Goal: Browse casually: Explore the website without a specific task or goal

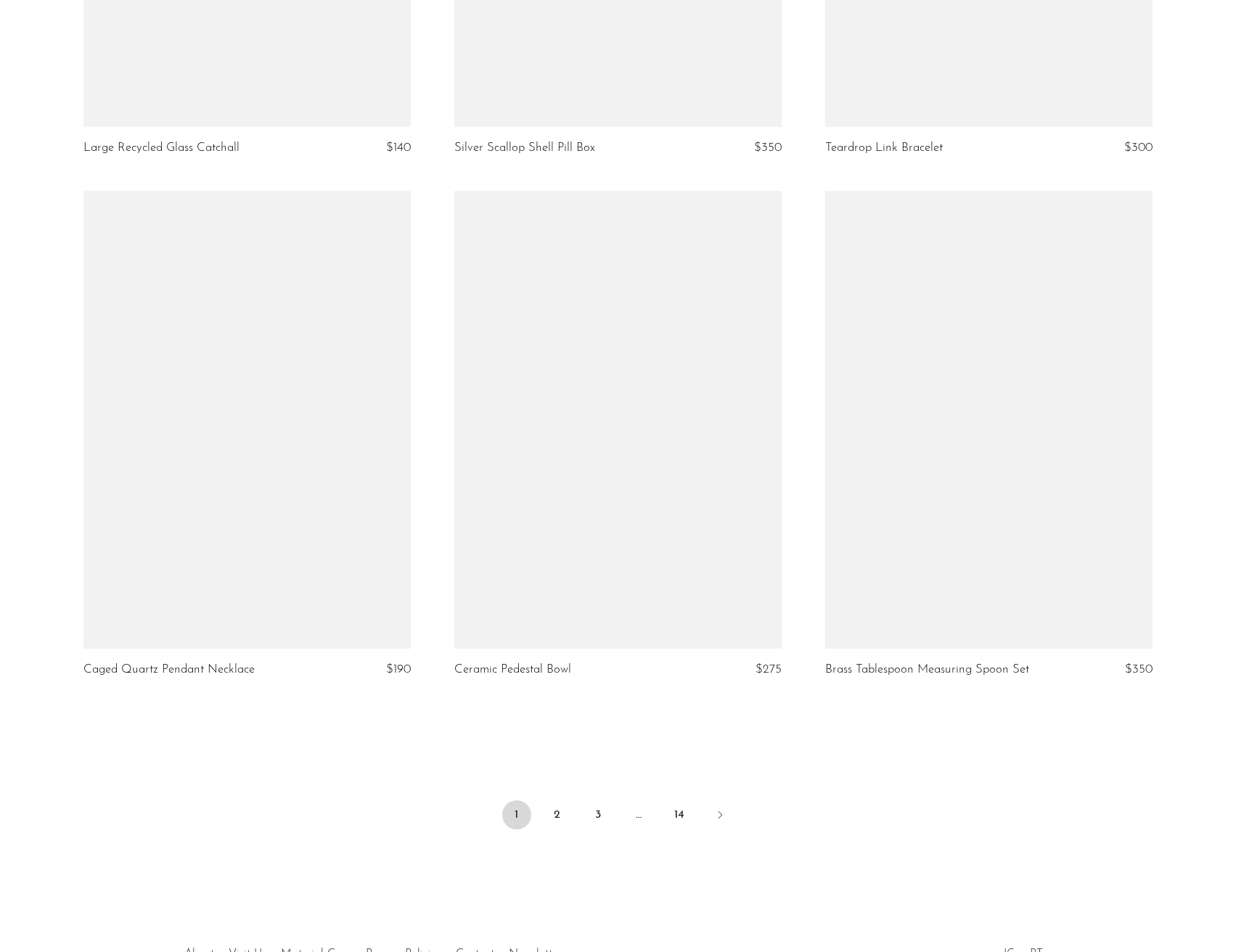
scroll to position [5800, 0]
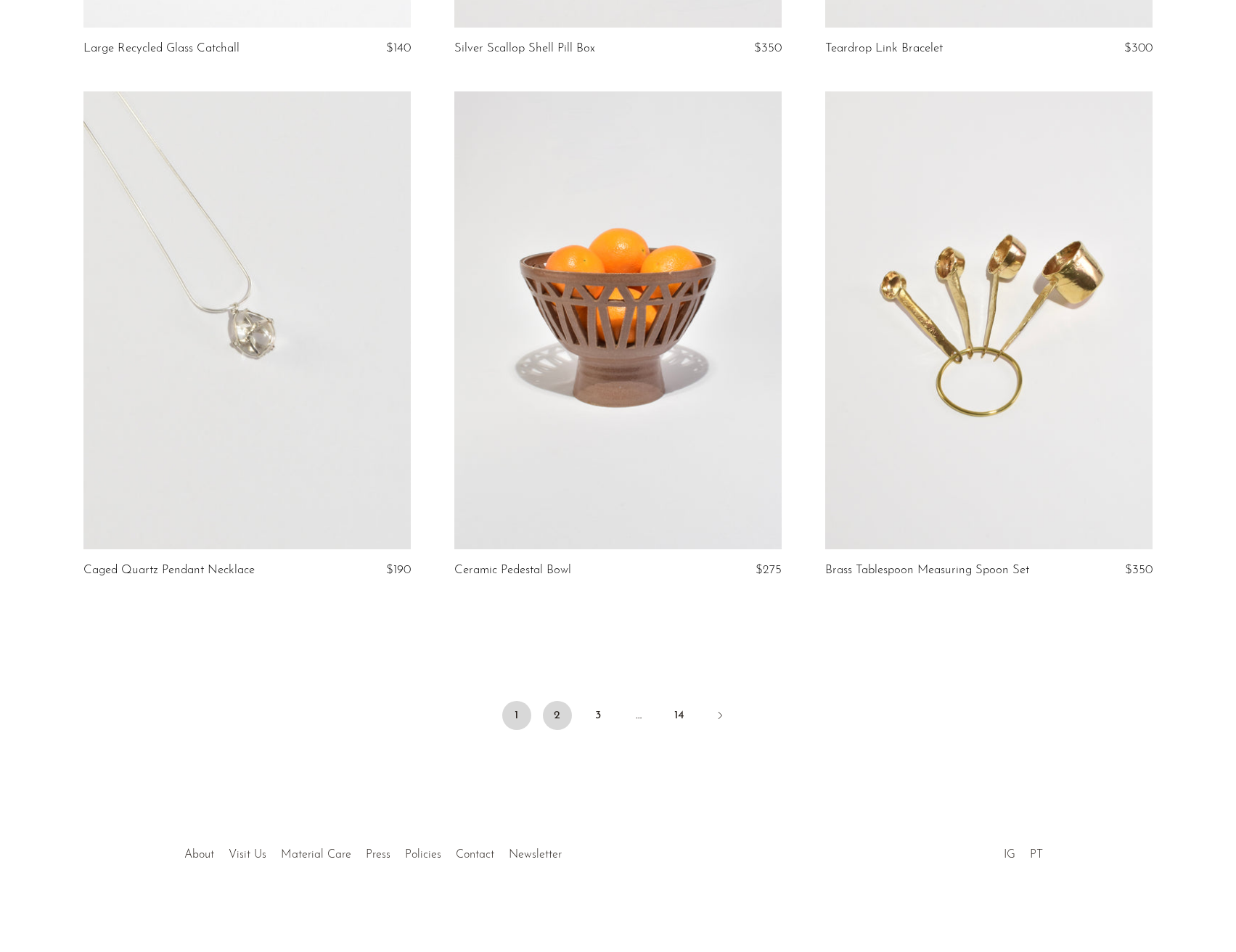
click at [554, 728] on link "2" at bounding box center [557, 715] width 29 height 29
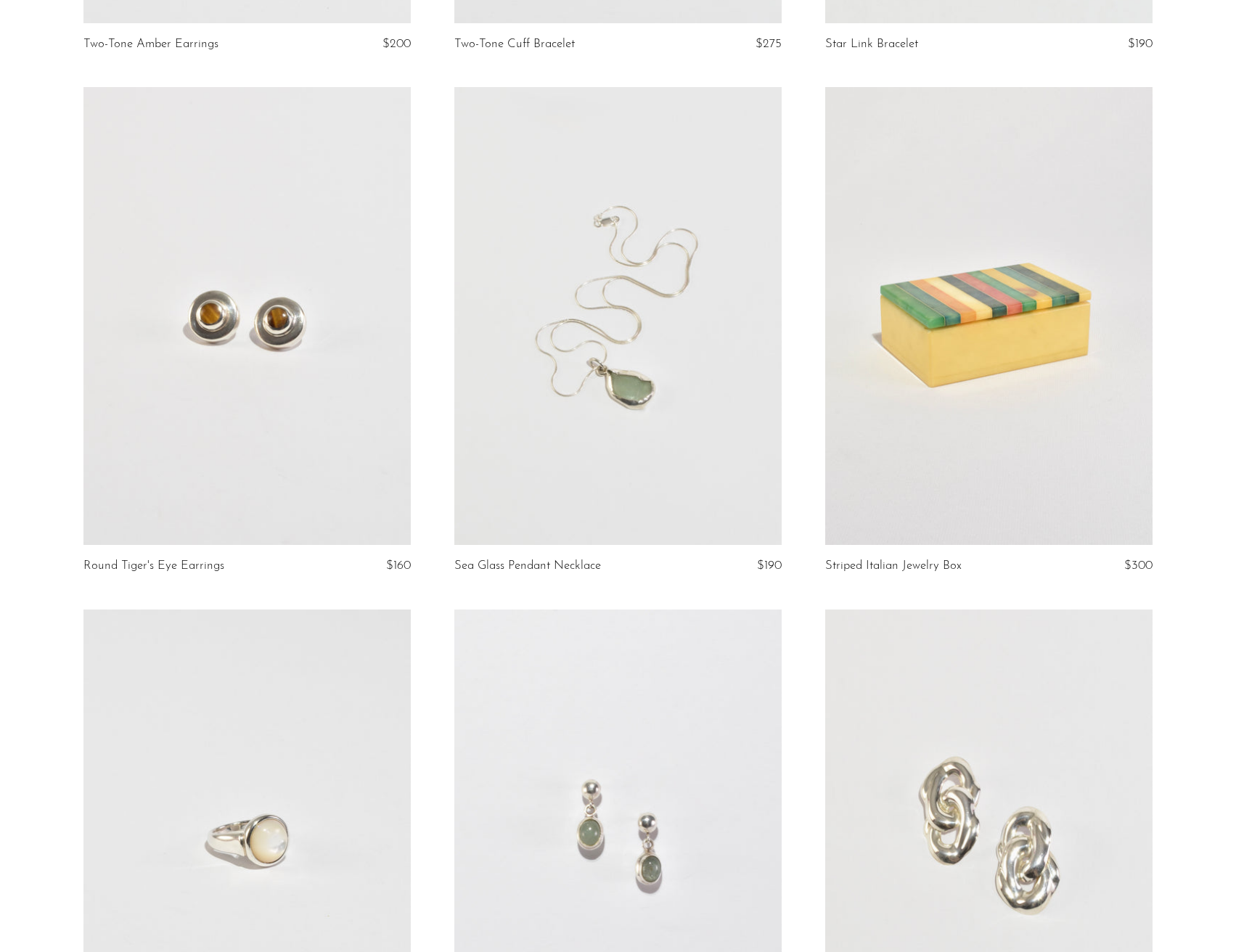
scroll to position [3701, 0]
click at [946, 376] on link at bounding box center [988, 317] width 327 height 458
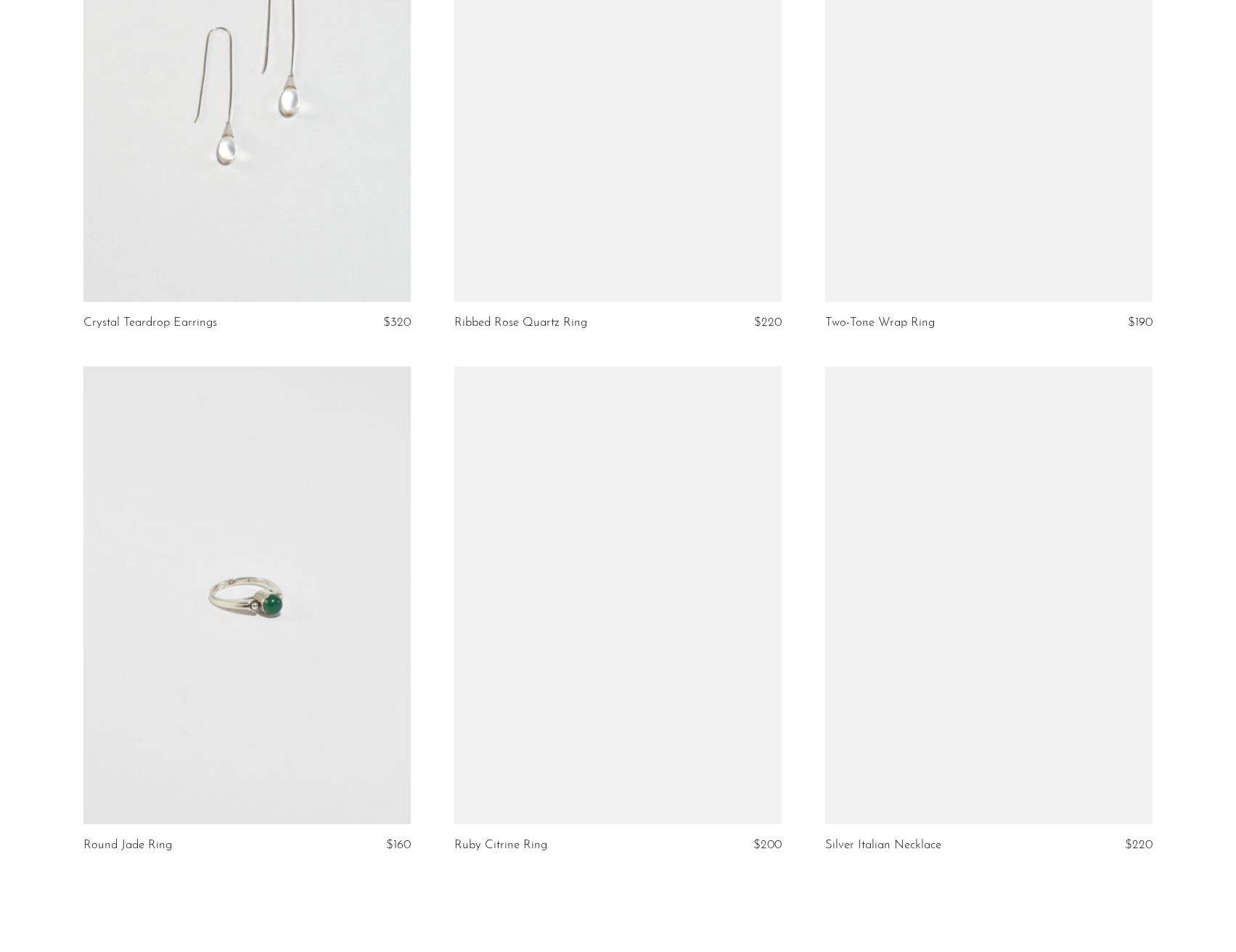
scroll to position [5706, 0]
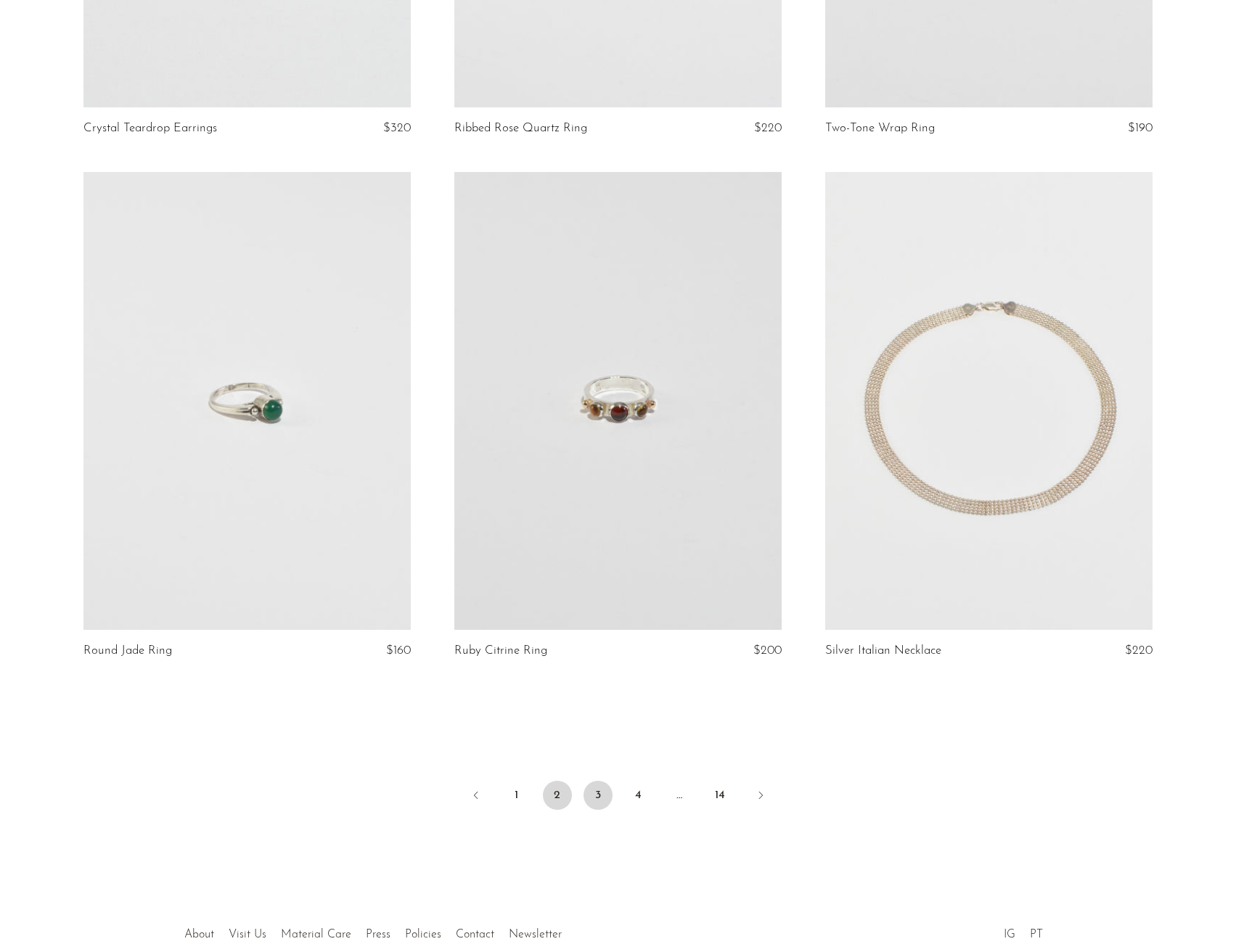
click at [601, 795] on link "3" at bounding box center [598, 795] width 29 height 29
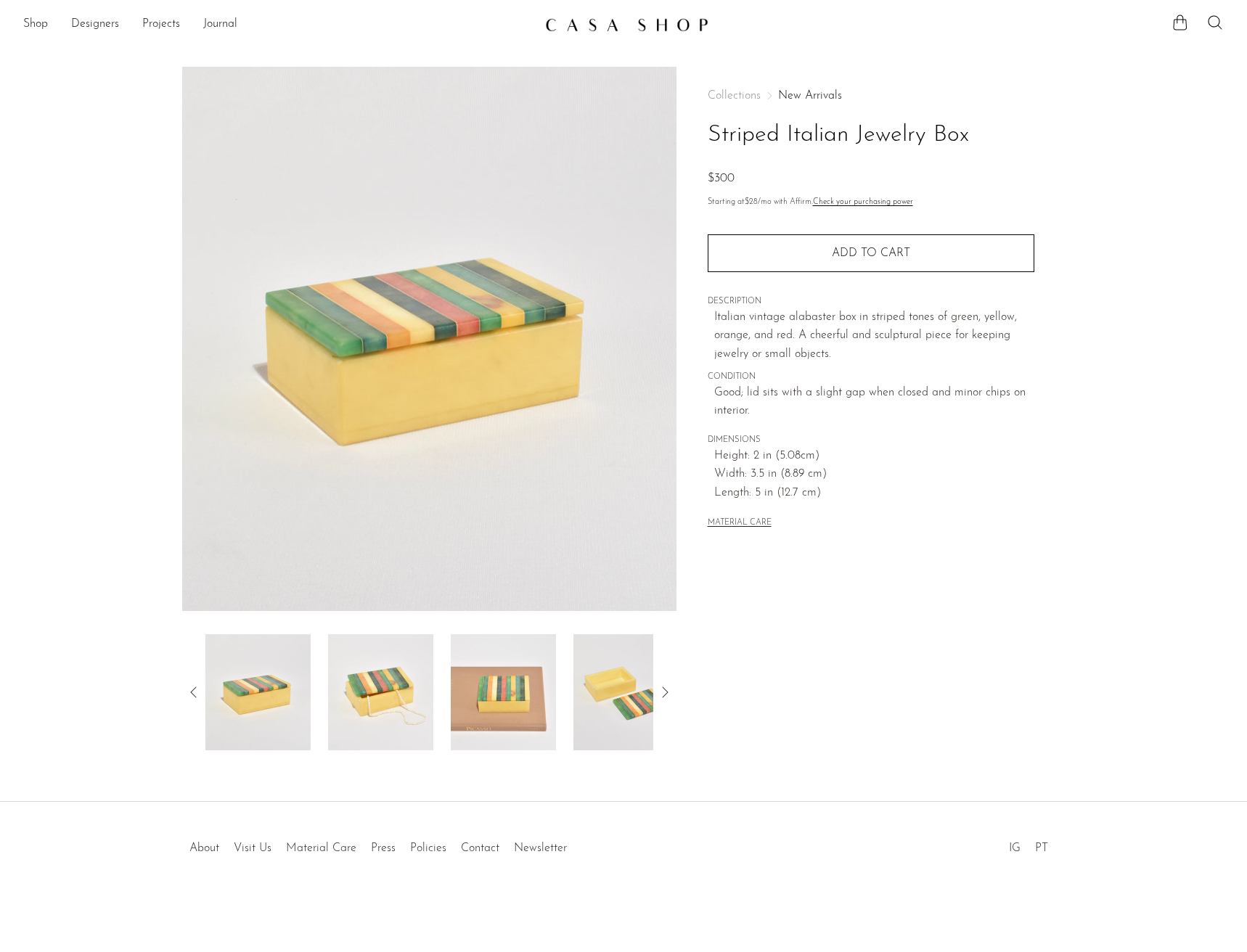
click at [421, 696] on img at bounding box center [381, 692] width 106 height 116
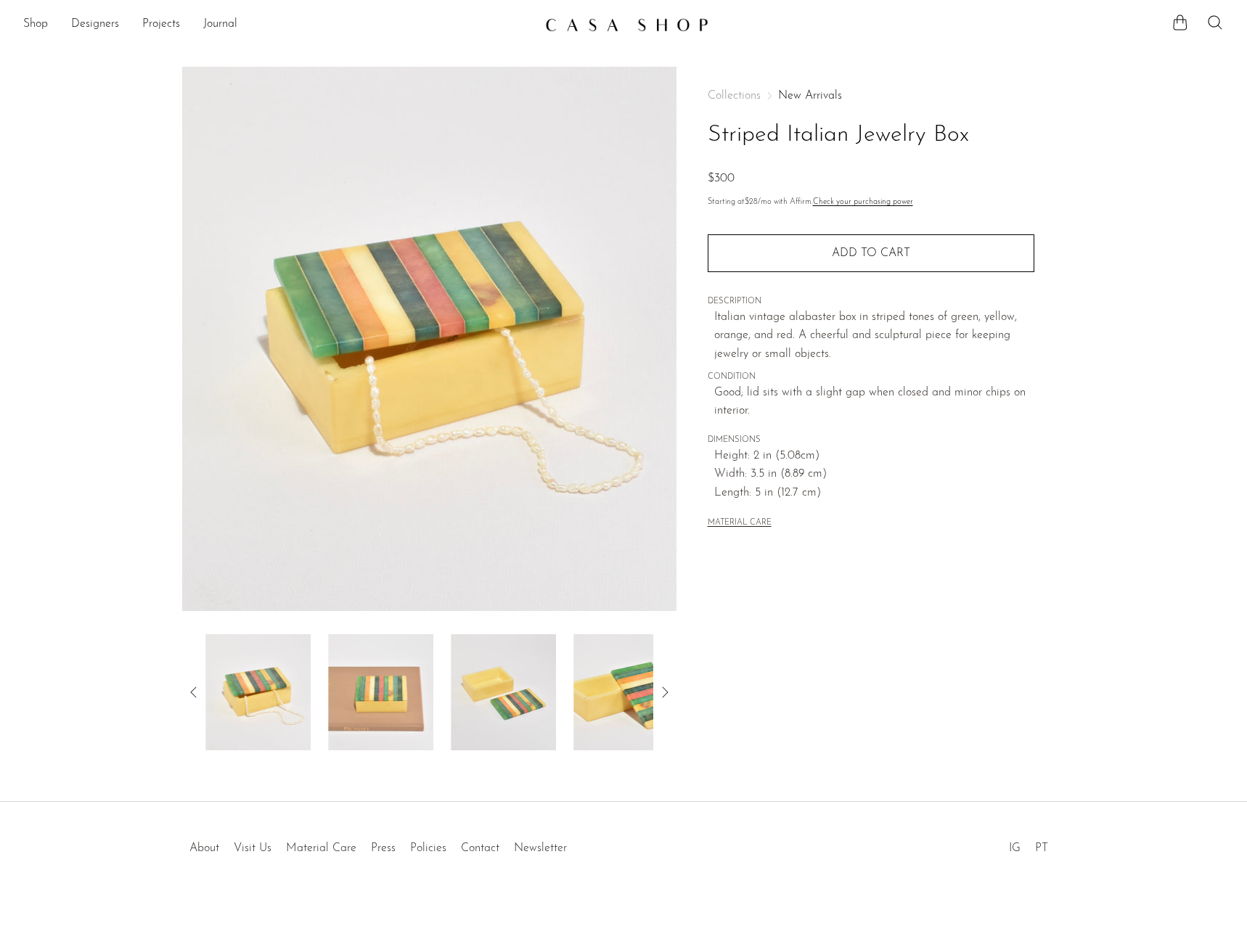
click at [422, 703] on img at bounding box center [381, 692] width 106 height 116
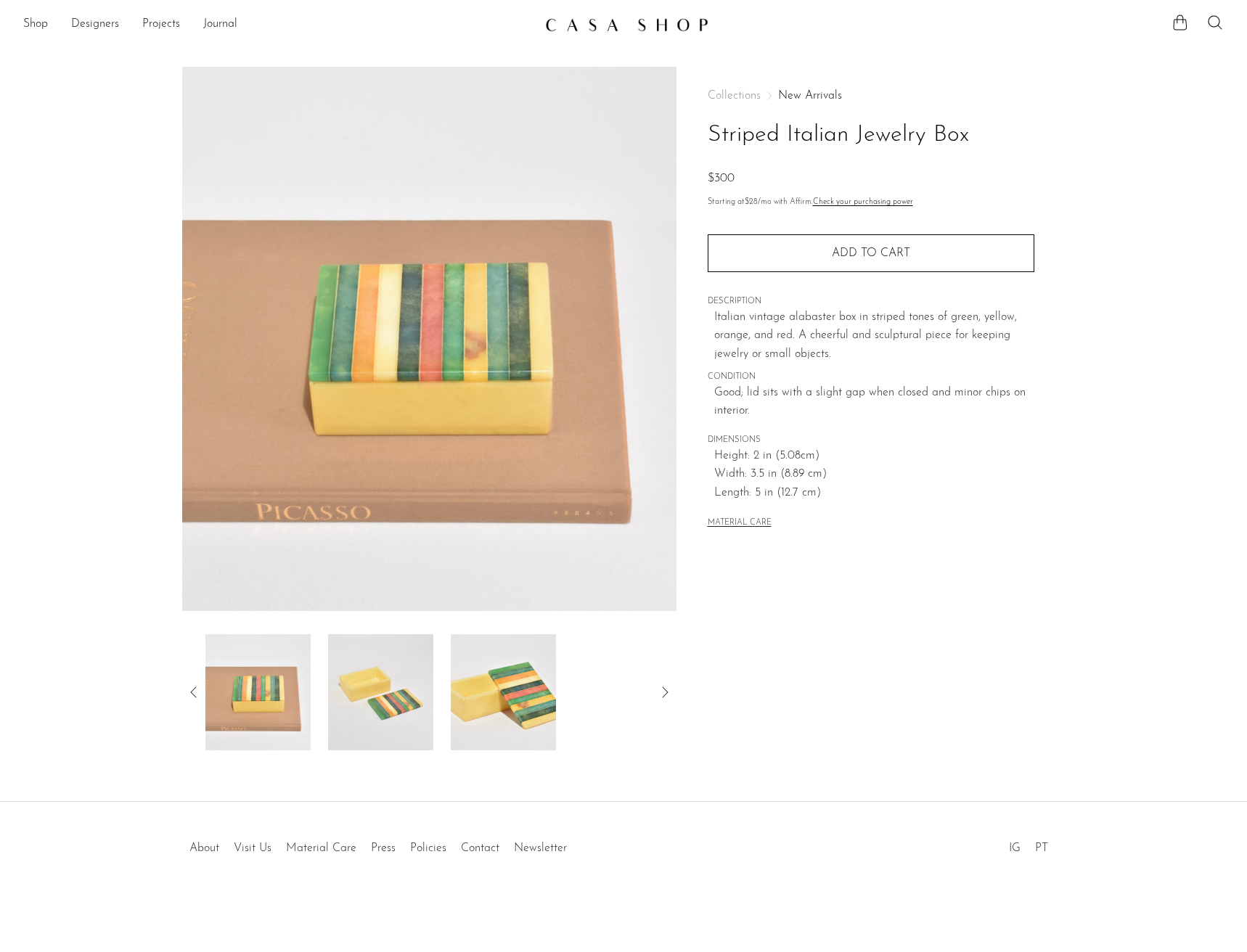
click at [391, 722] on img at bounding box center [381, 692] width 106 height 116
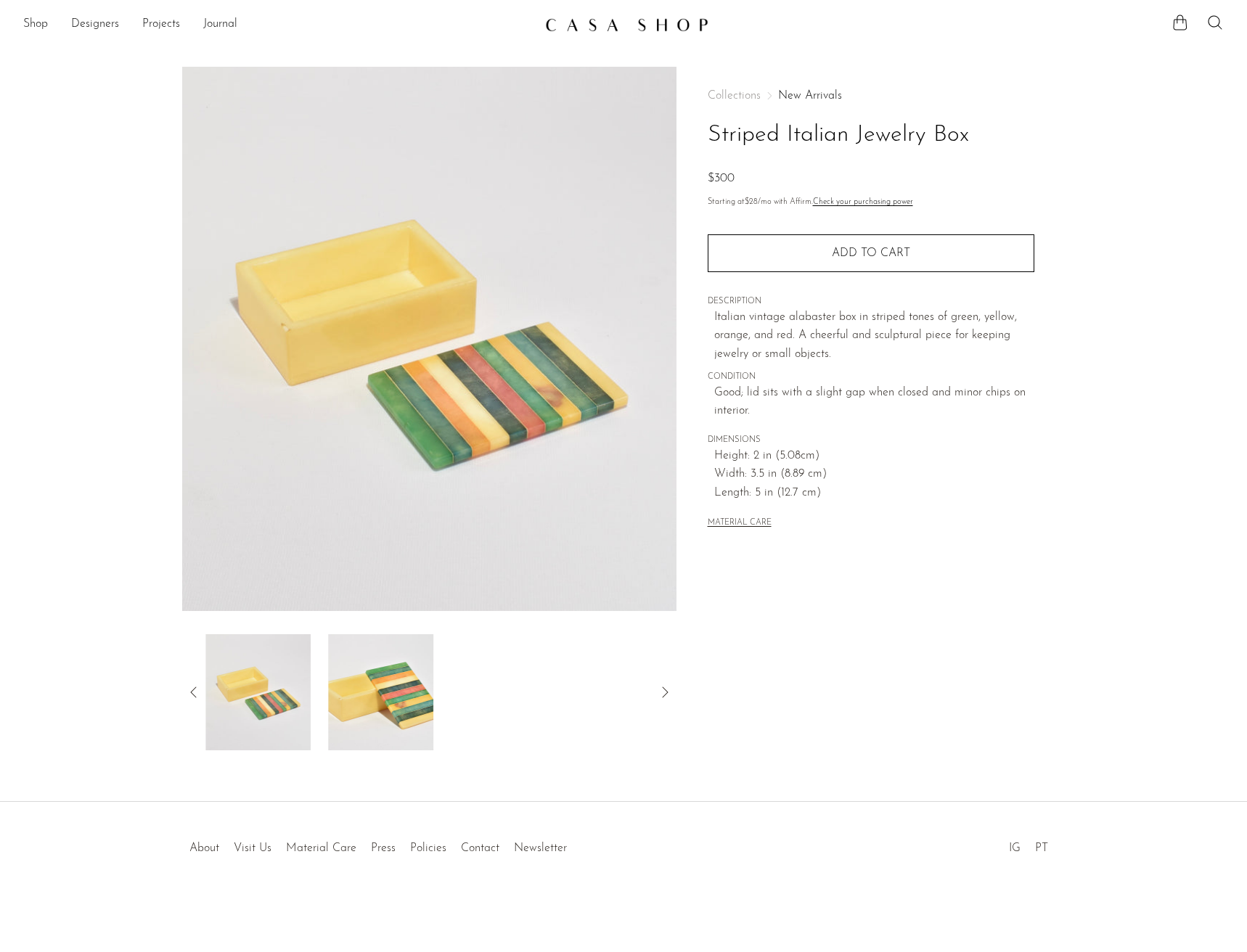
click at [400, 704] on img at bounding box center [381, 692] width 106 height 116
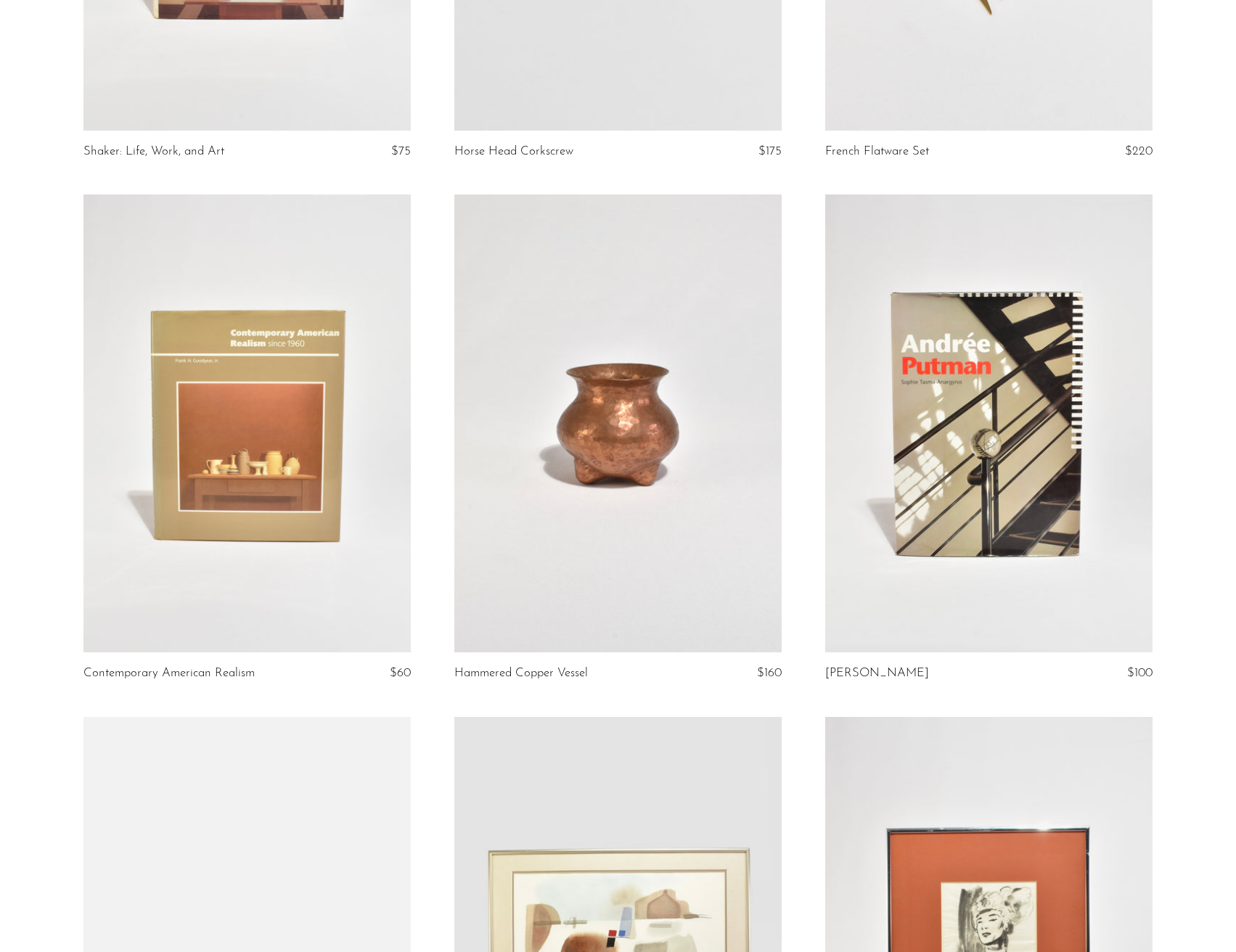
scroll to position [1016, 0]
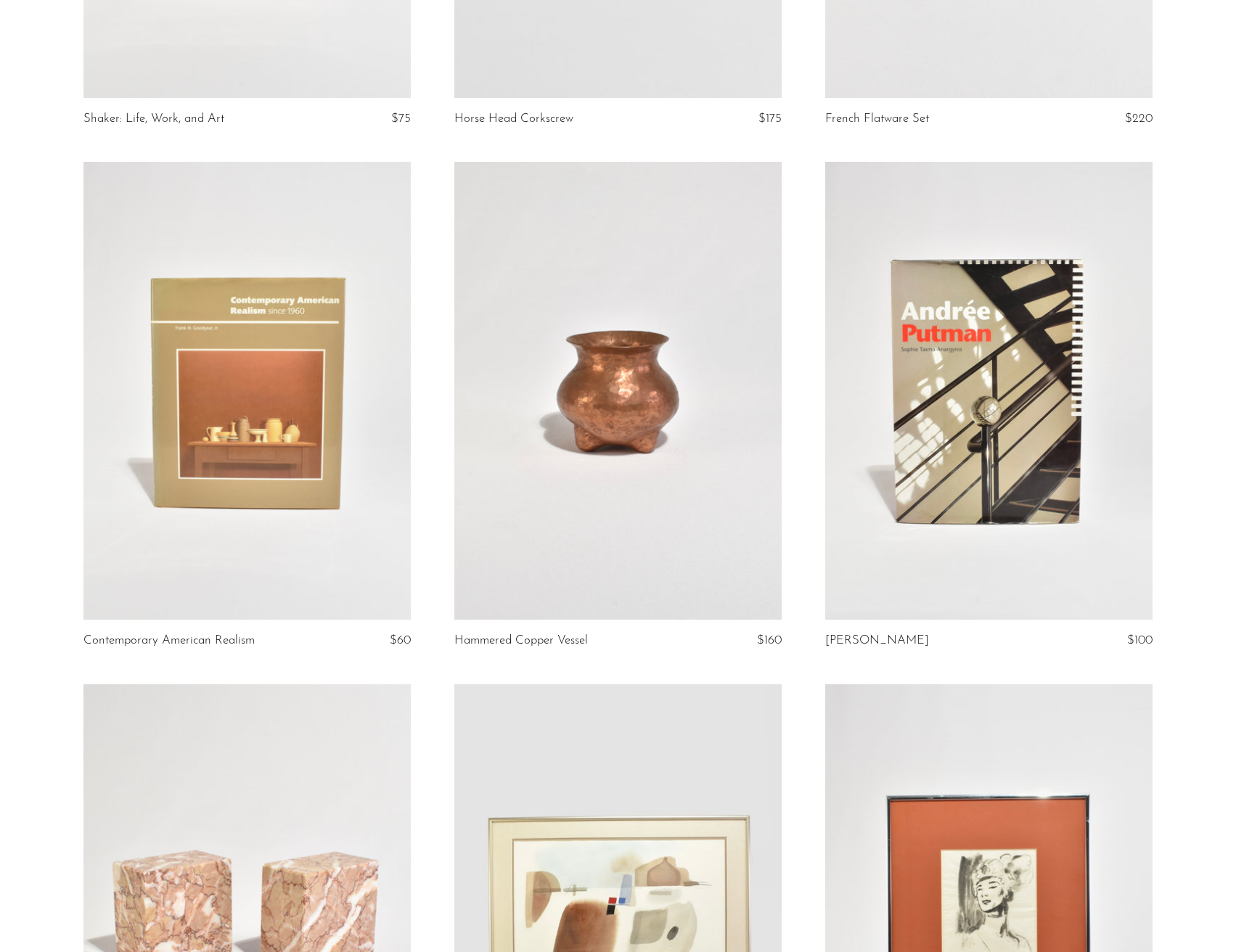
click at [1052, 407] on link at bounding box center [988, 390] width 327 height 458
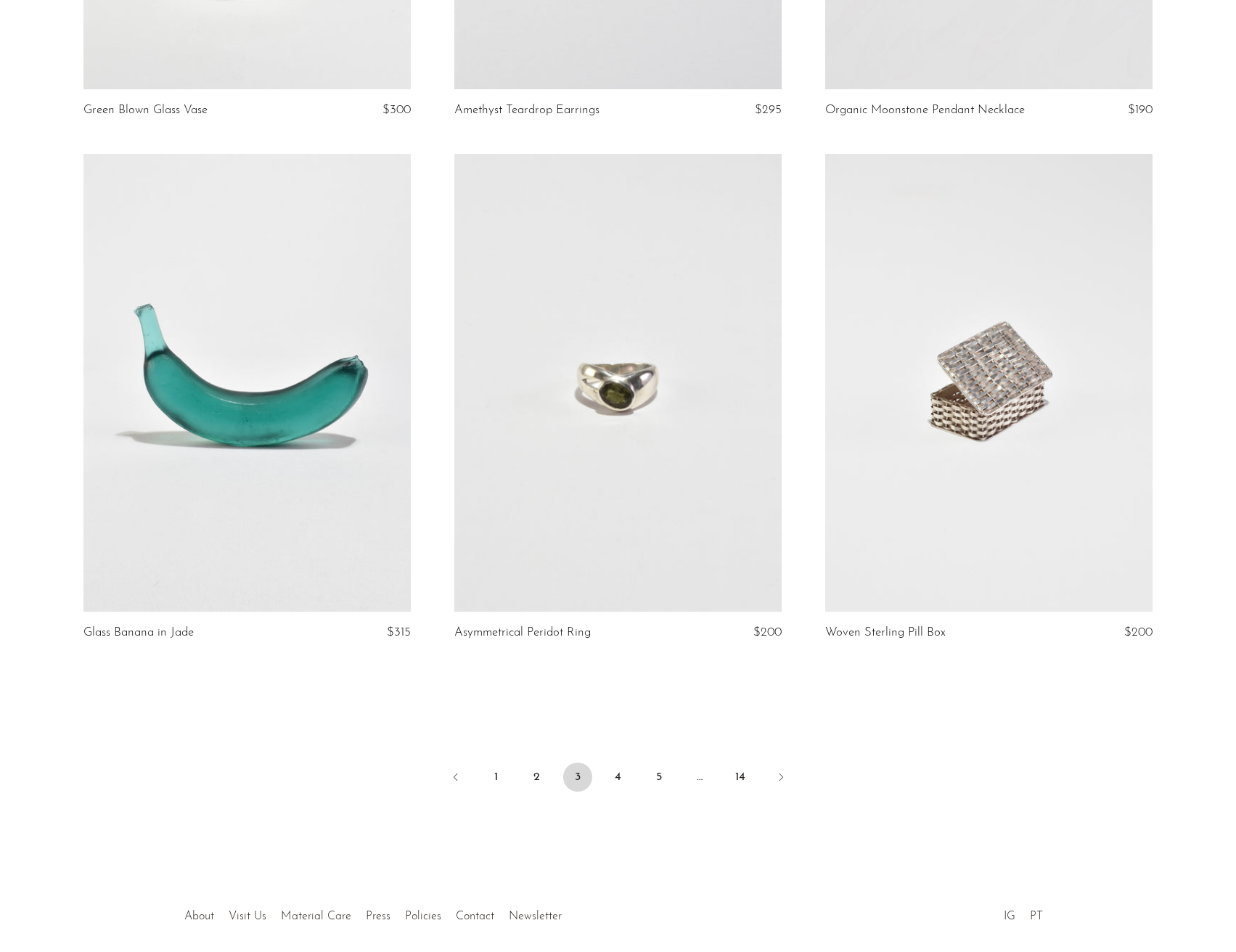
scroll to position [5786, 0]
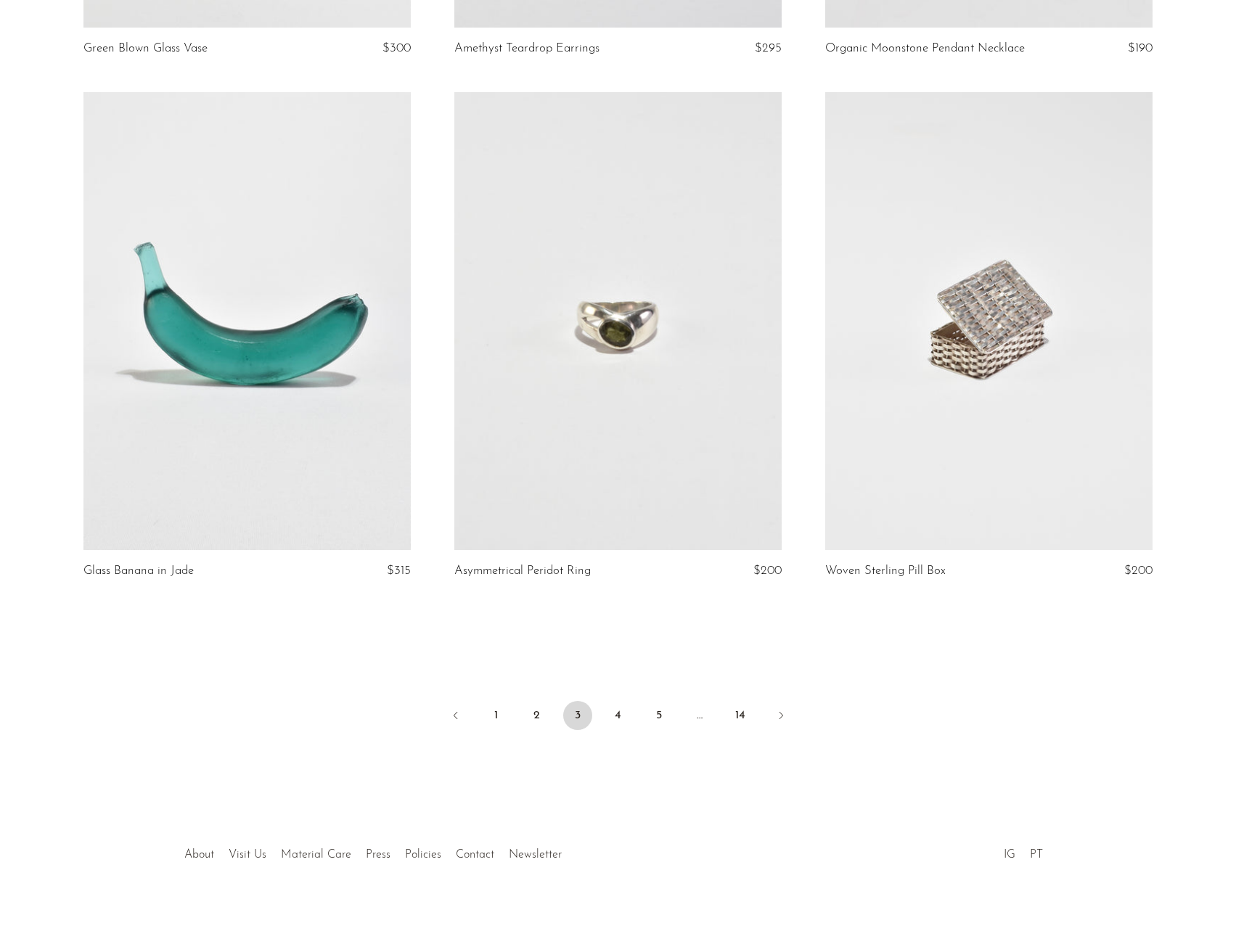
click at [608, 704] on li "4" at bounding box center [618, 717] width 29 height 32
click at [612, 711] on link "4" at bounding box center [618, 715] width 29 height 29
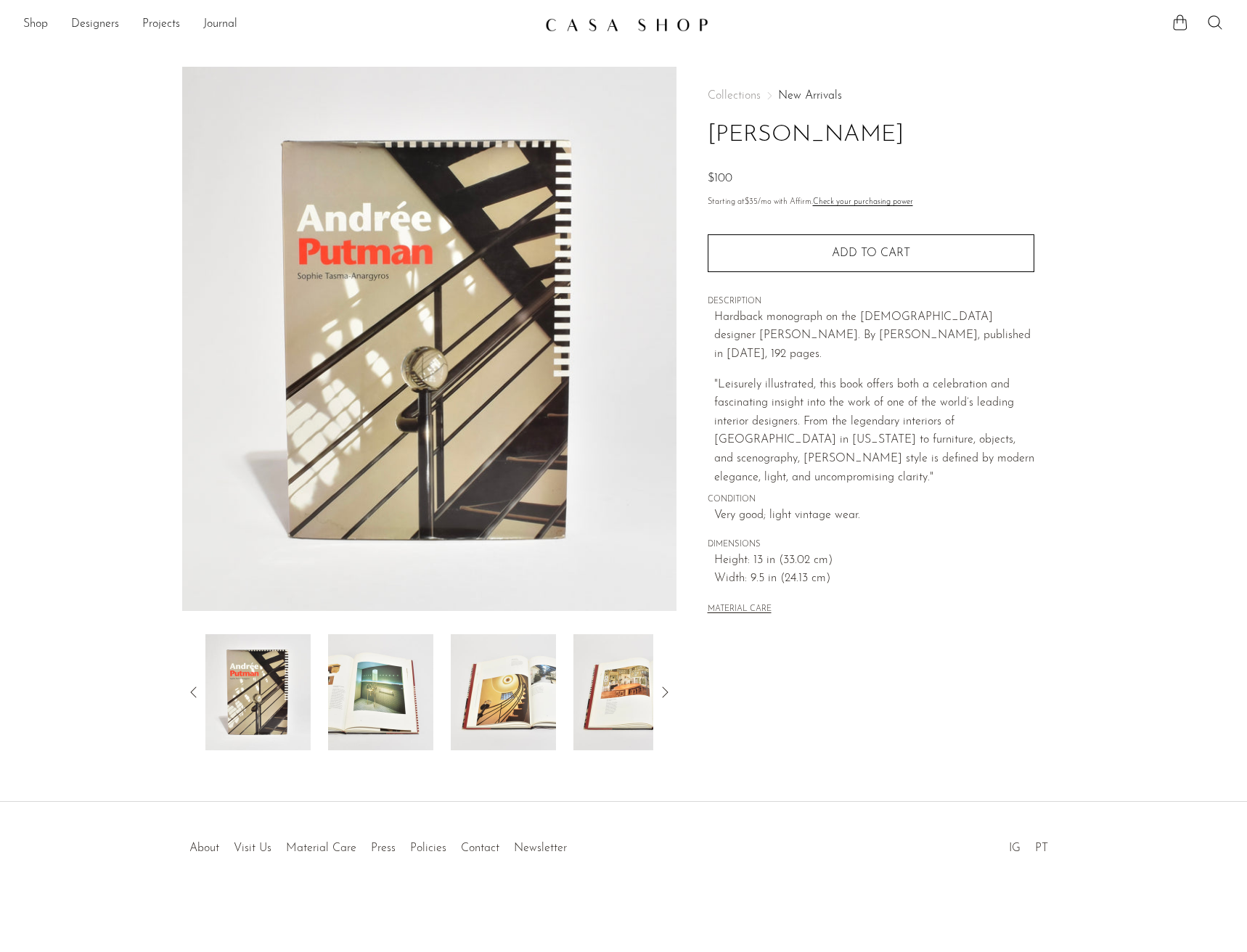
click at [370, 715] on img at bounding box center [381, 692] width 106 height 116
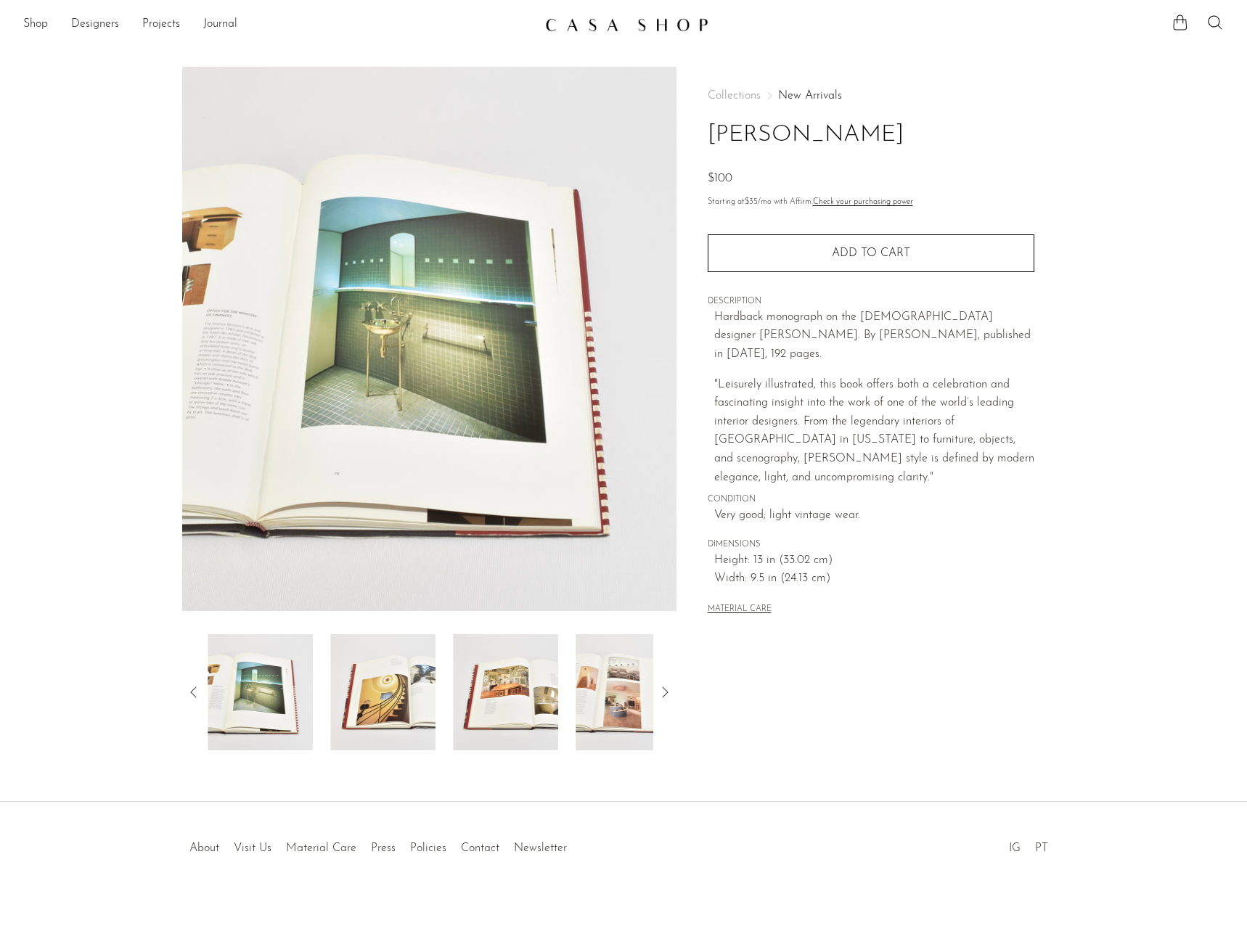
click at [392, 704] on img at bounding box center [383, 692] width 106 height 116
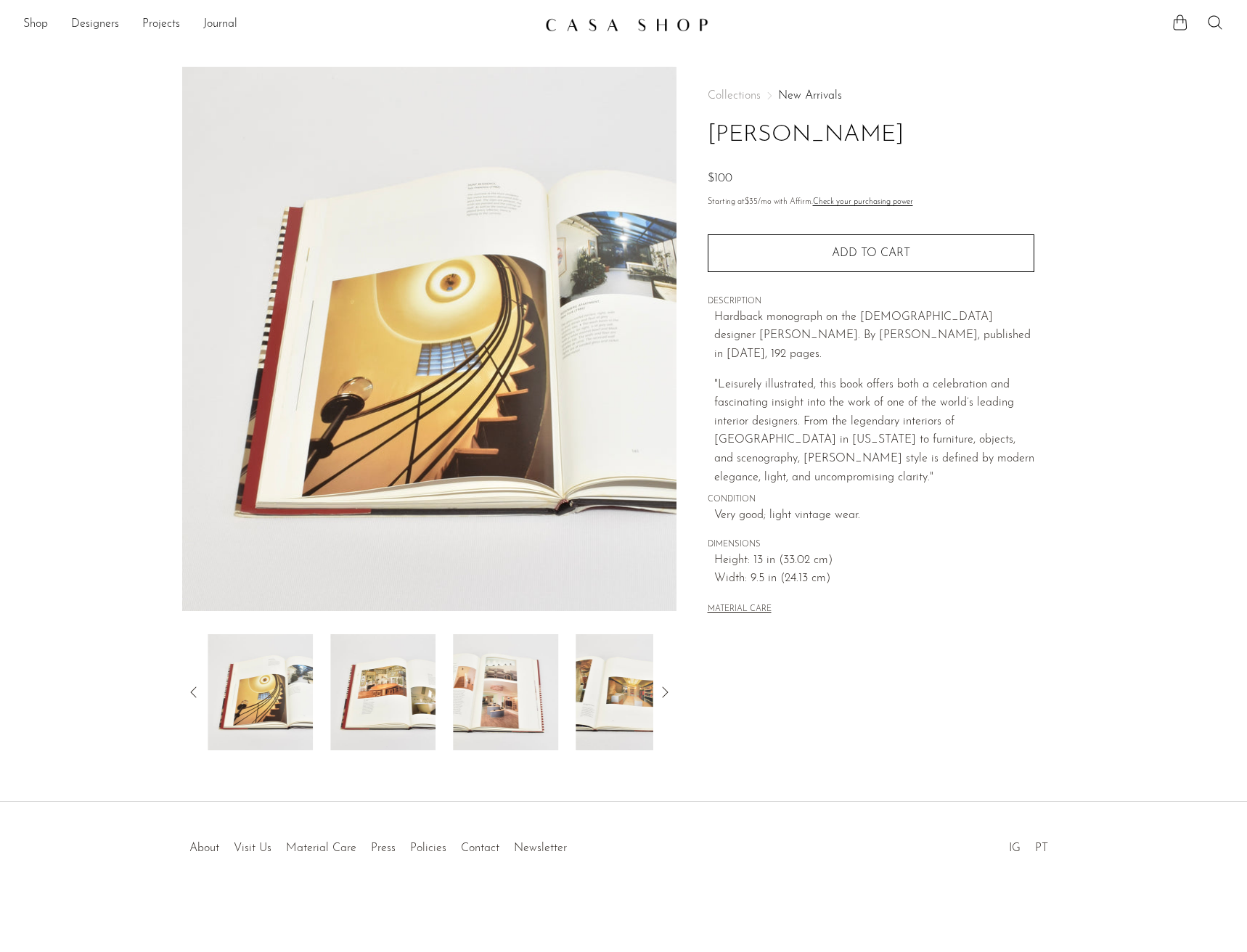
click at [392, 704] on img at bounding box center [383, 692] width 106 height 116
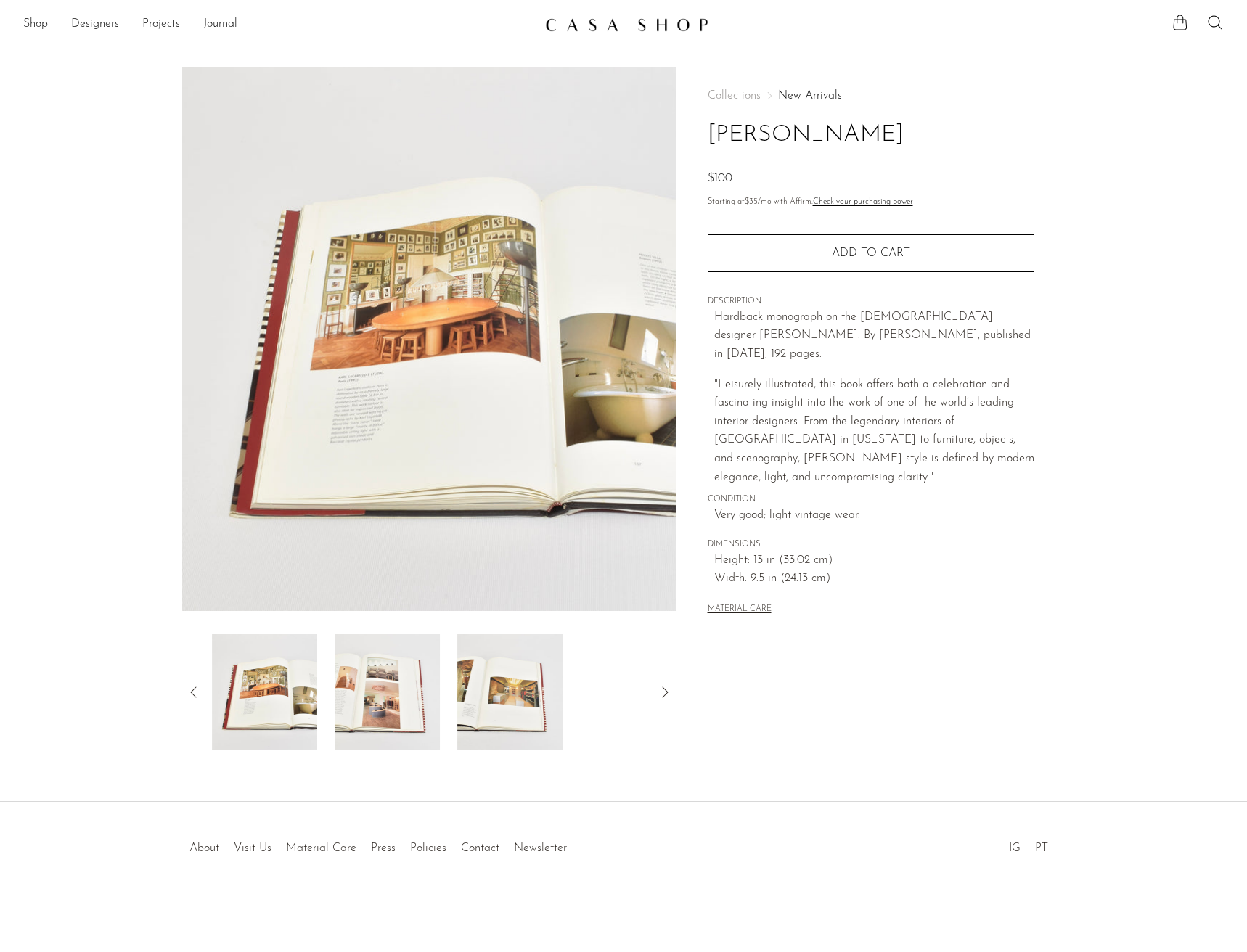
click at [392, 704] on img at bounding box center [387, 692] width 106 height 116
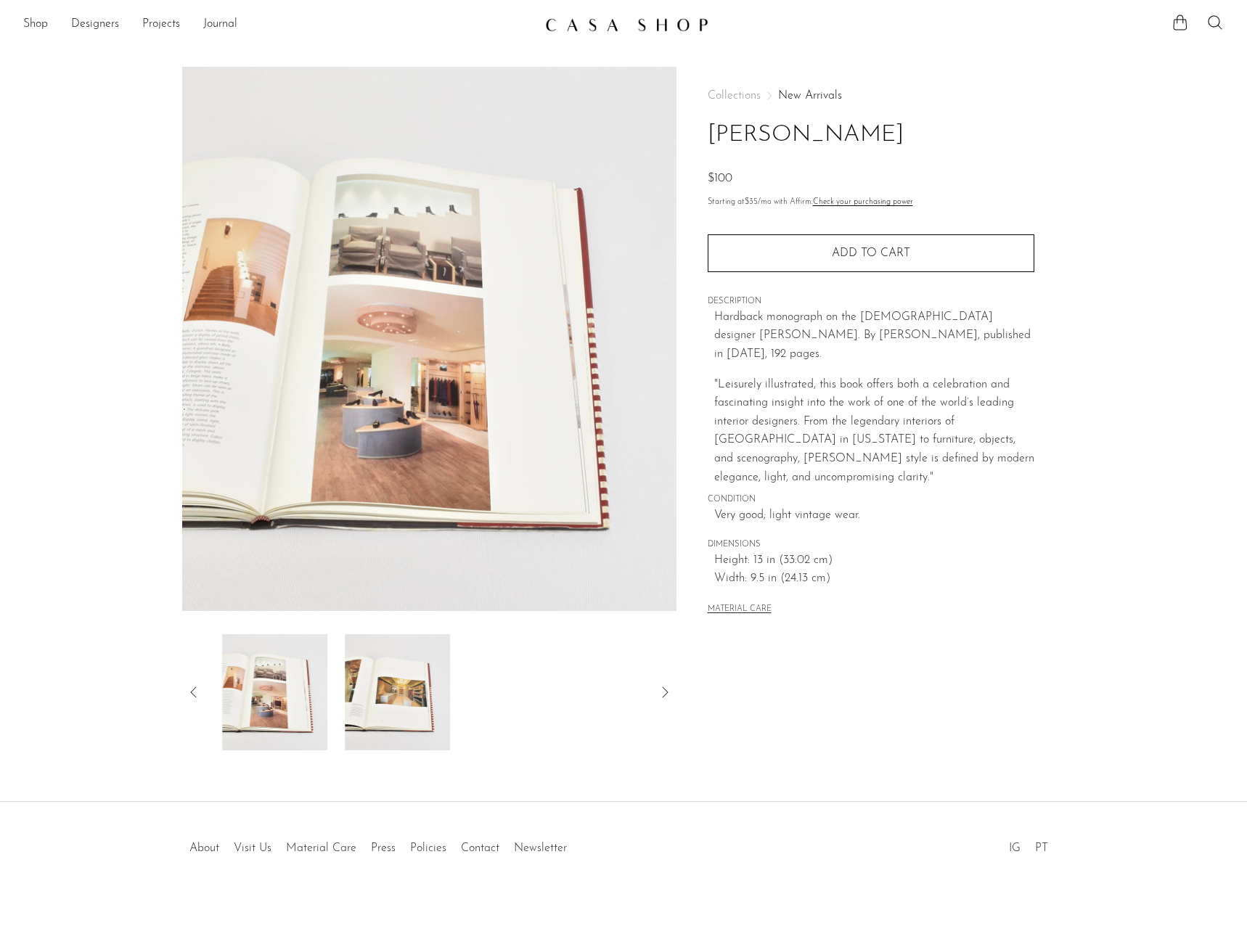
click at [393, 704] on img at bounding box center [398, 692] width 106 height 116
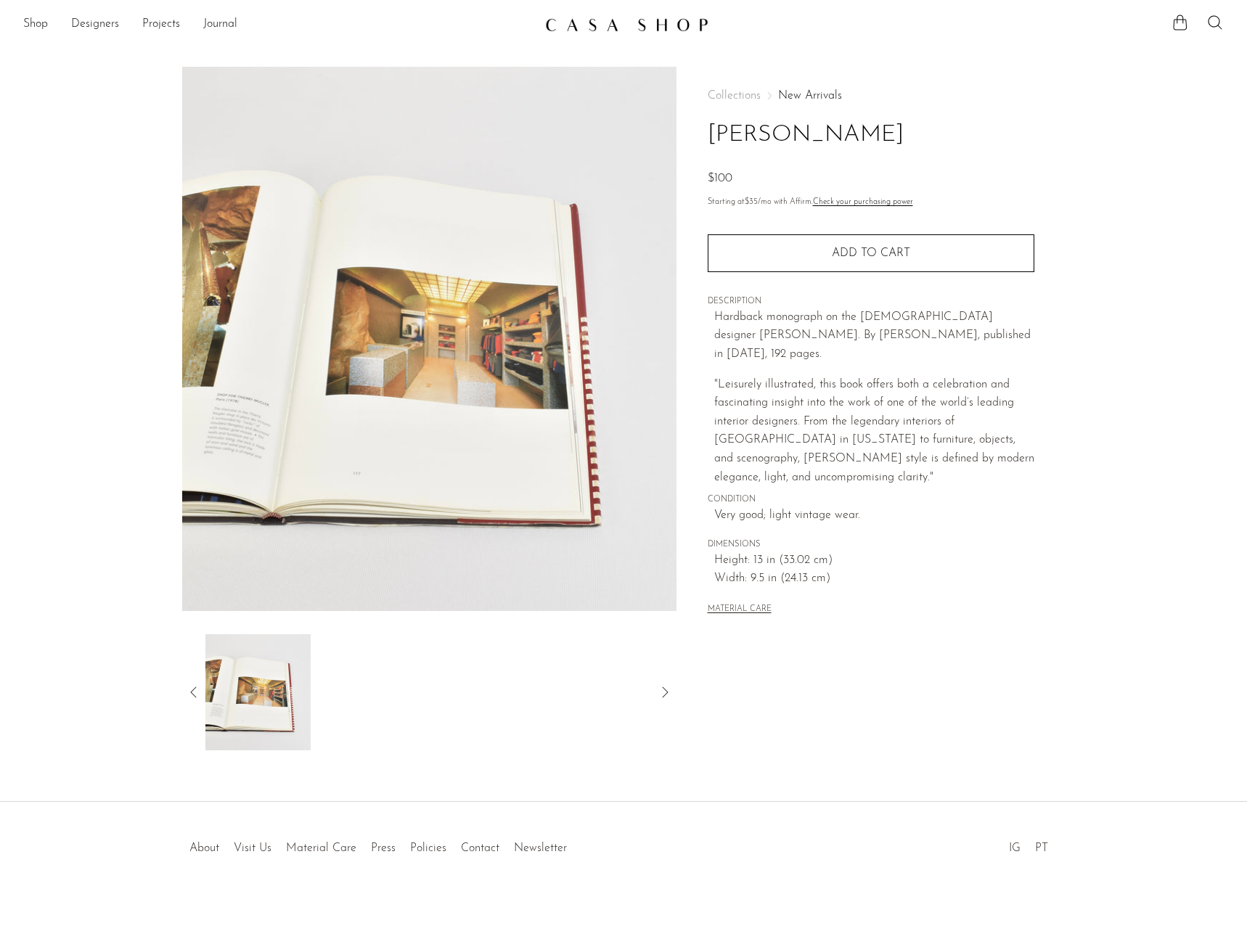
click at [186, 691] on icon at bounding box center [194, 692] width 18 height 18
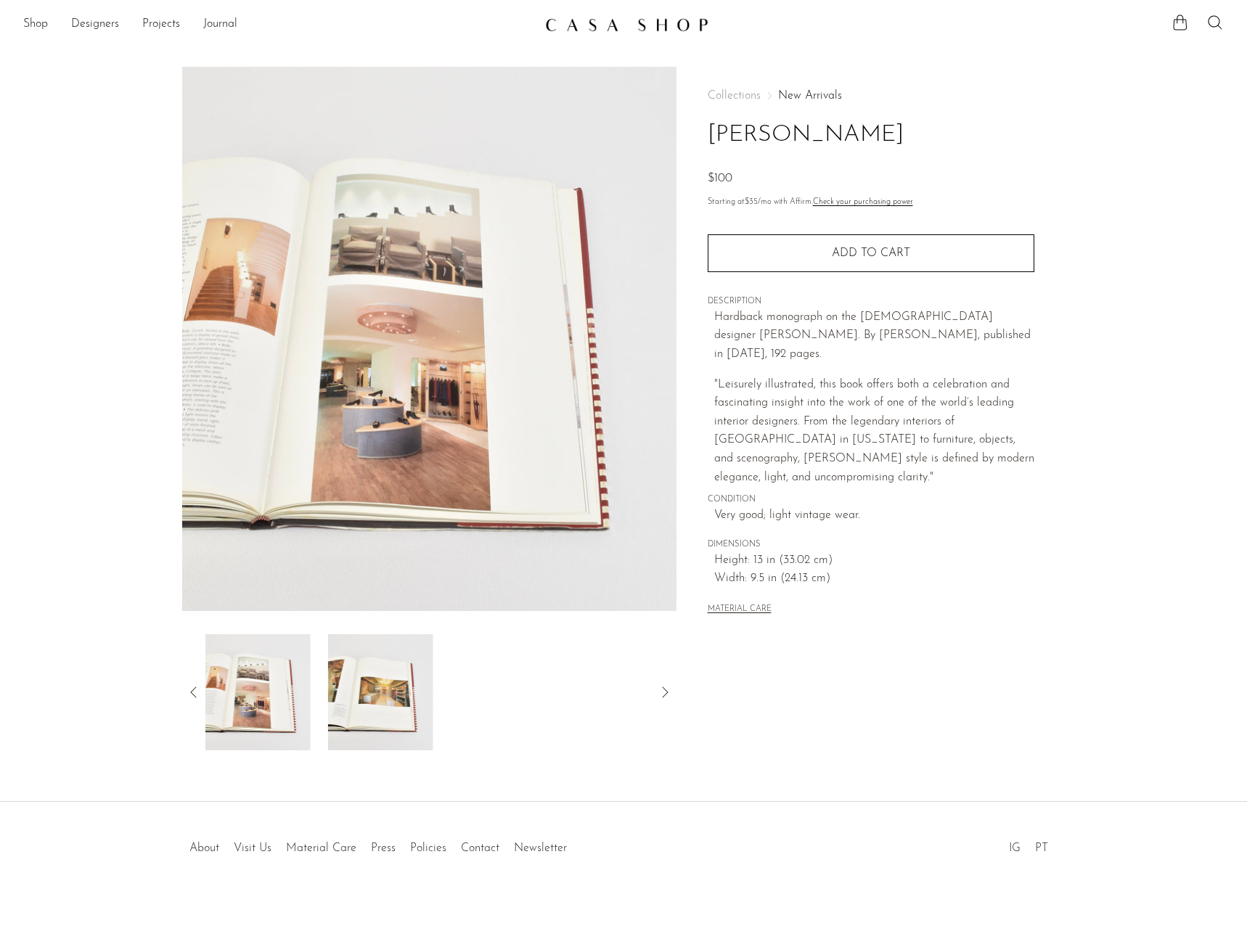
click at [188, 691] on icon at bounding box center [194, 692] width 18 height 18
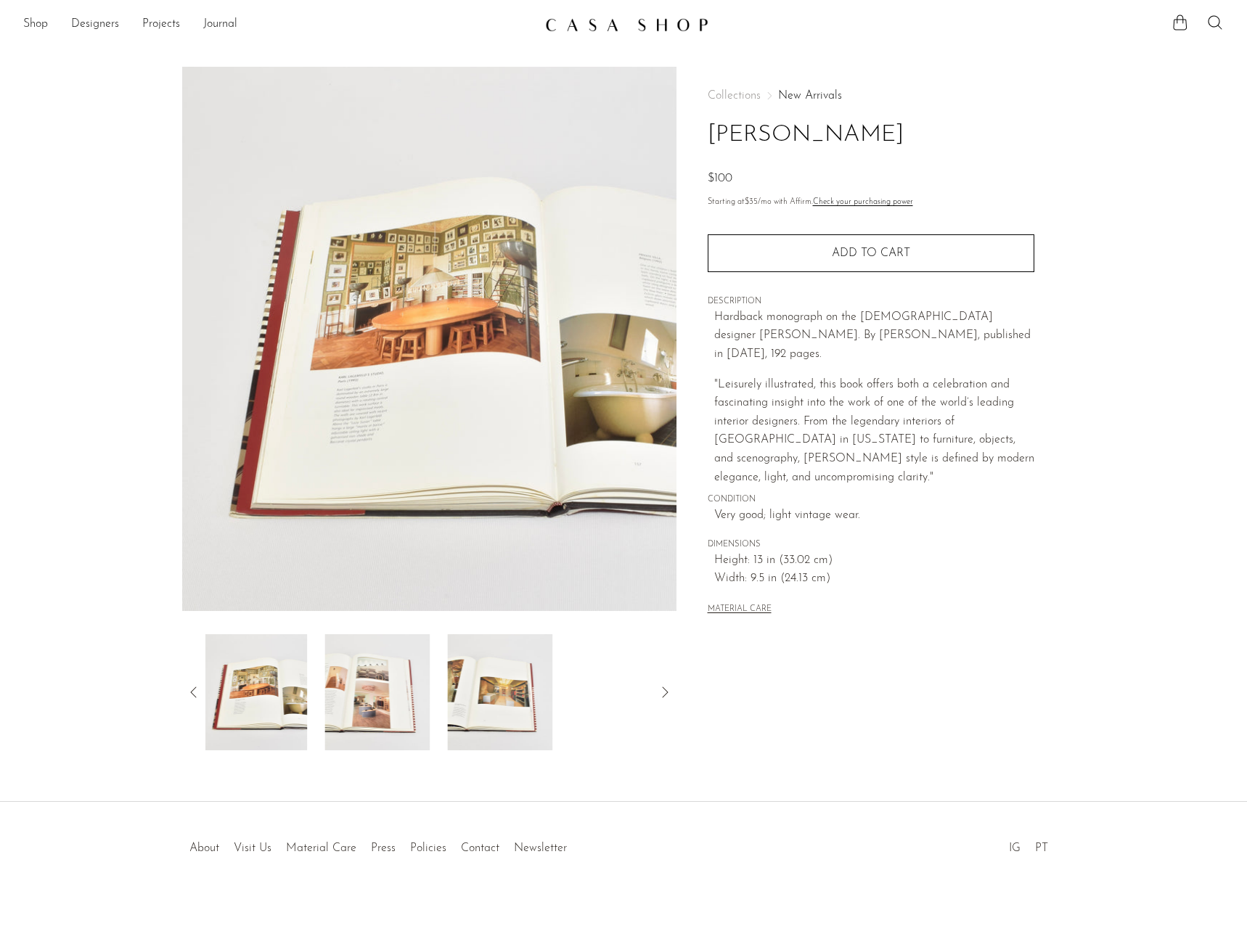
click at [188, 691] on icon at bounding box center [194, 692] width 18 height 18
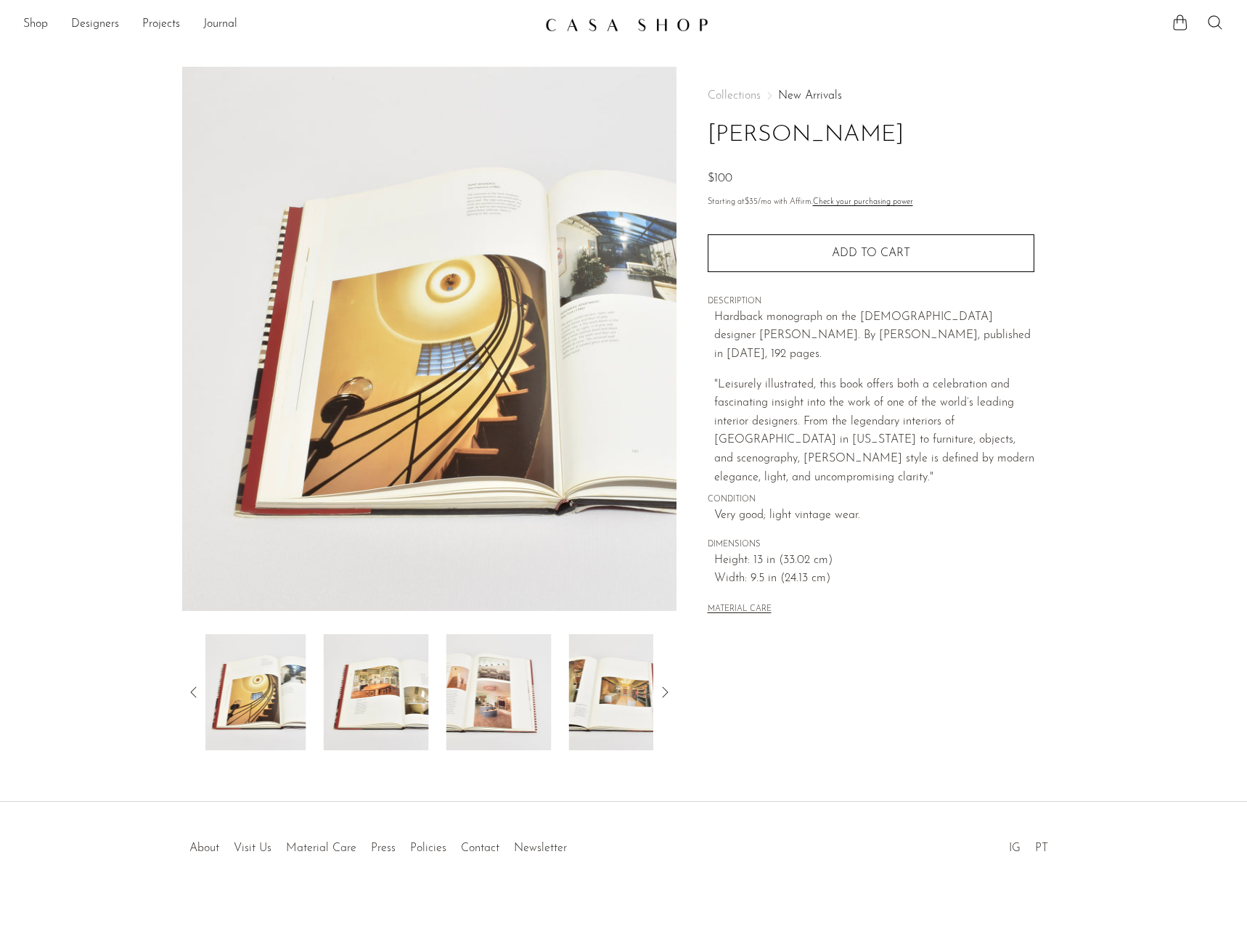
click at [188, 691] on icon at bounding box center [194, 692] width 18 height 18
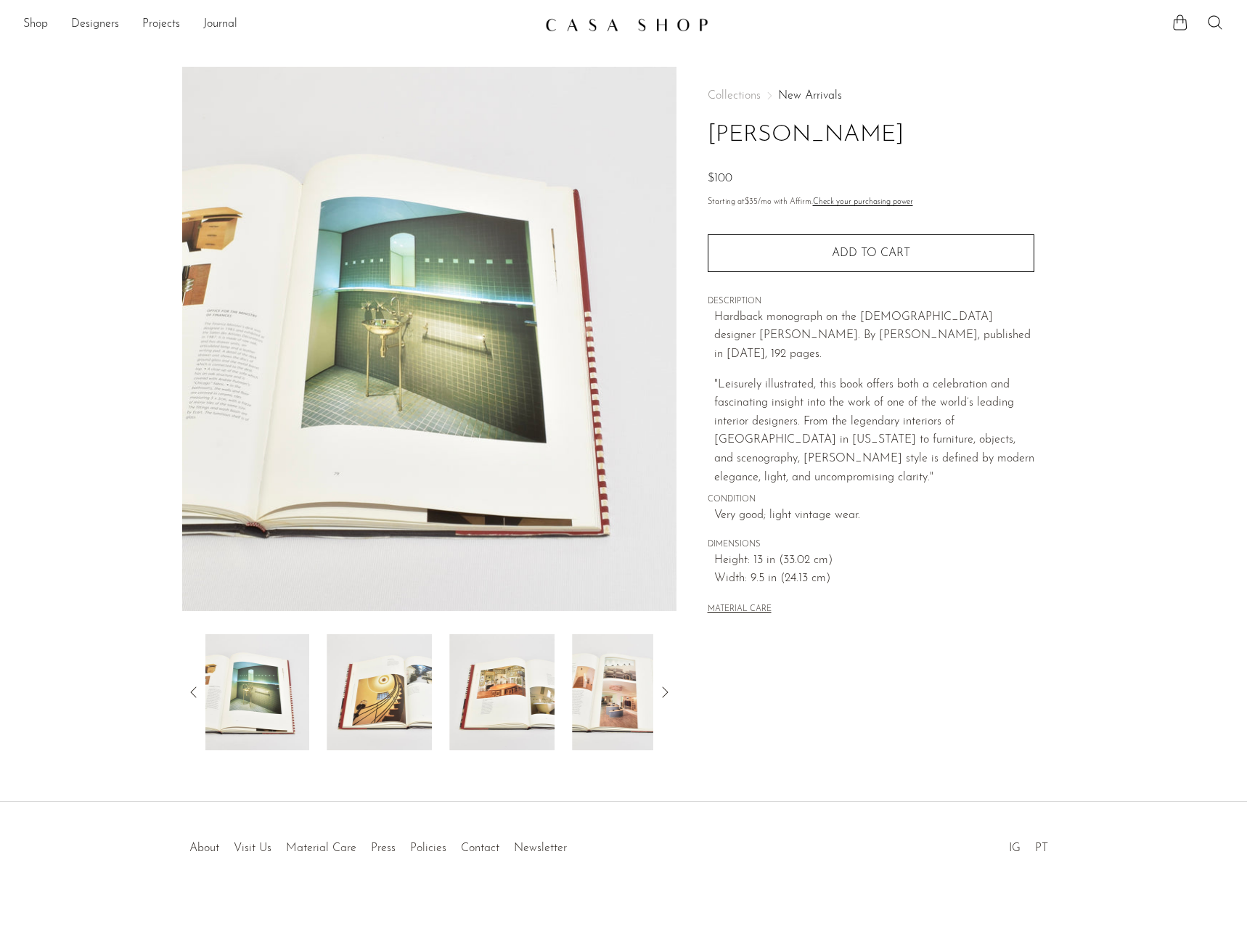
click at [188, 691] on icon at bounding box center [194, 692] width 18 height 18
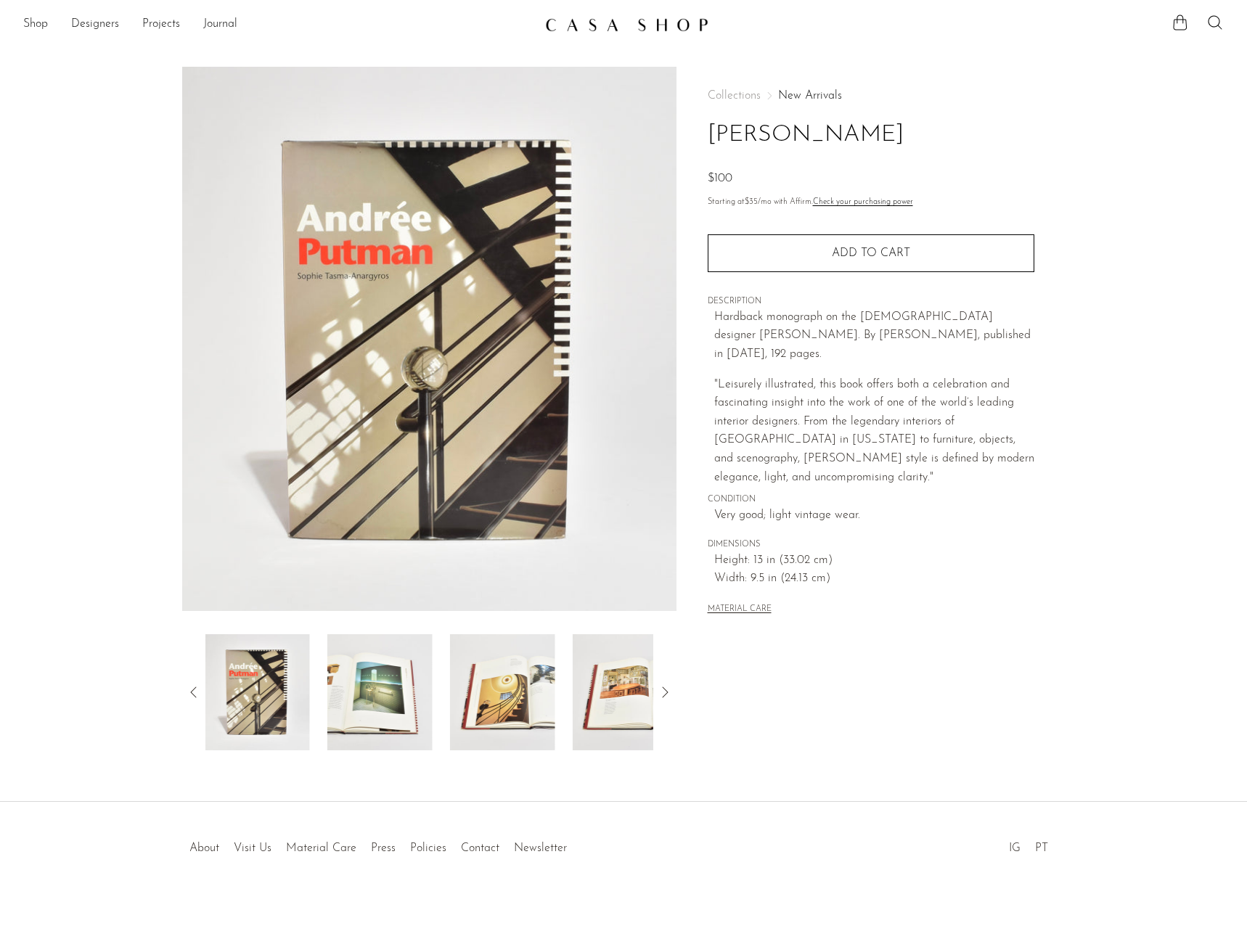
click at [188, 691] on icon at bounding box center [194, 692] width 18 height 18
drag, startPoint x: 942, startPoint y: 331, endPoint x: 942, endPoint y: 317, distance: 14.0
click at [942, 317] on p "Hardback monograph on the French designer Andrée Putman. By Sophie Tasma-Anargy…" at bounding box center [874, 336] width 320 height 56
copy p "Andrée Putman. By Sophie Tasma-Anargyros, published in 1997"
